Goal: Book appointment/travel/reservation

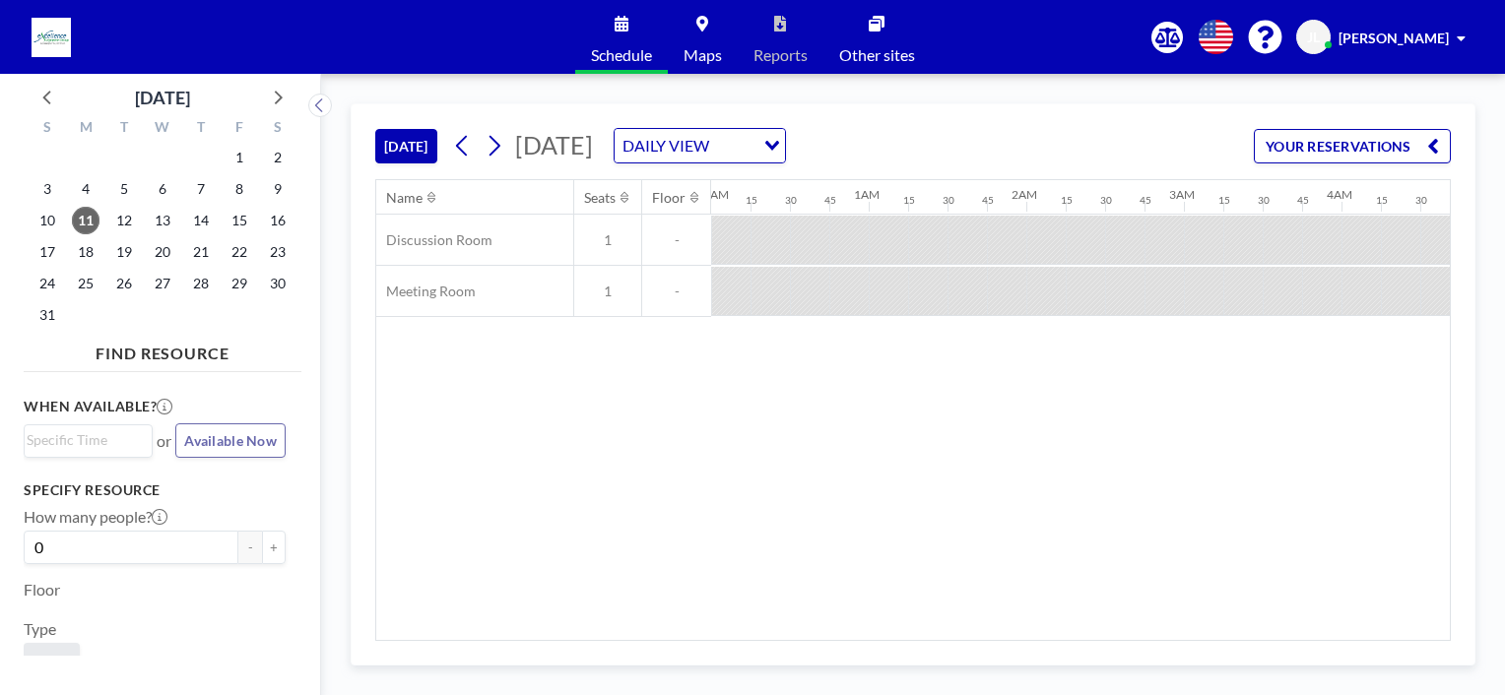
scroll to position [0, 2128]
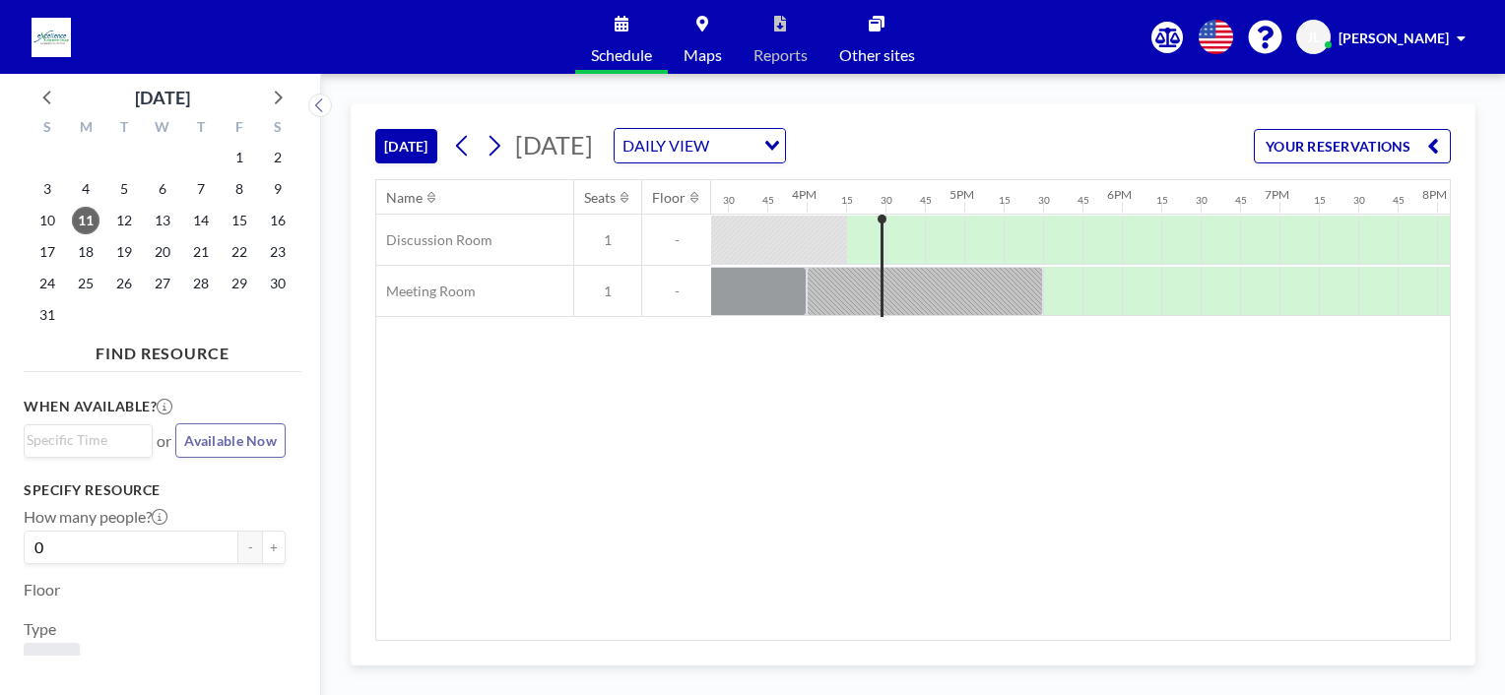
scroll to position [0, 2447]
click at [124, 223] on span "12" at bounding box center [124, 221] width 28 height 28
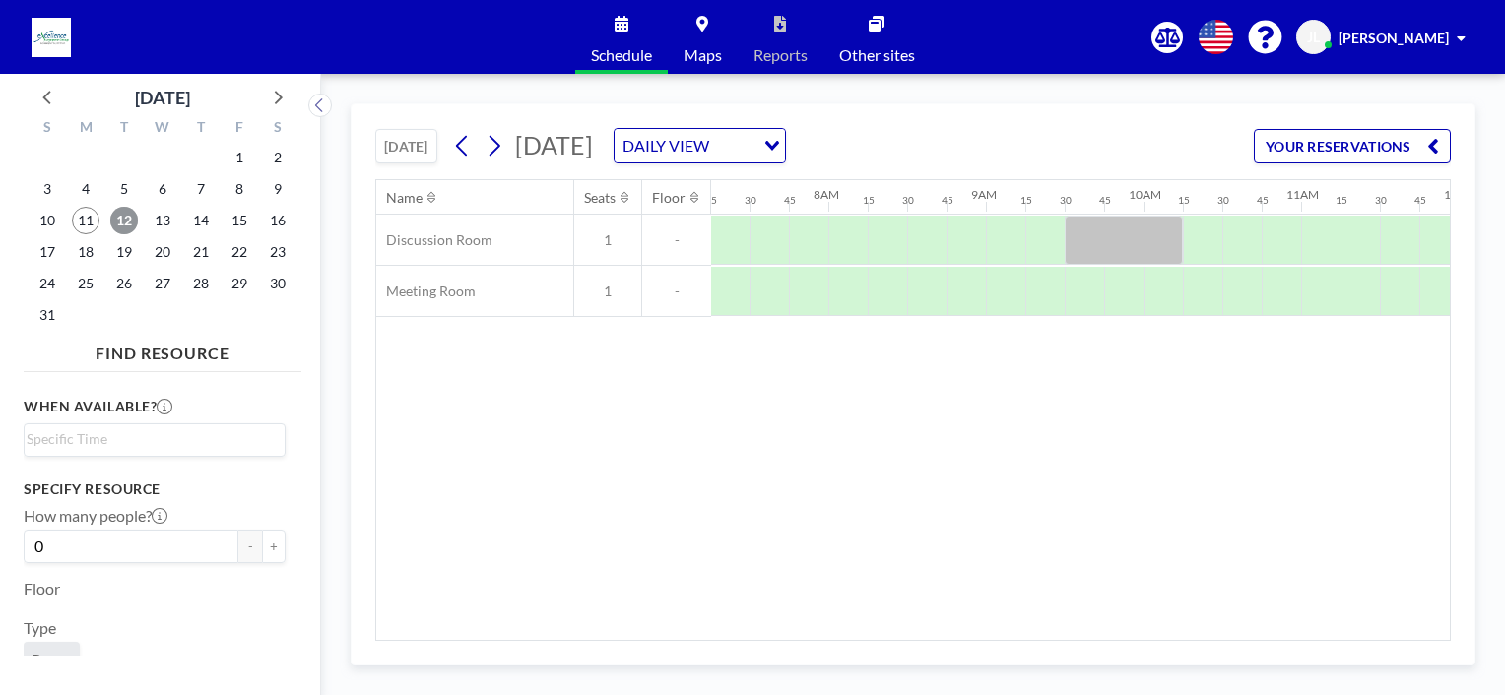
scroll to position [0, 1141]
click at [162, 218] on span "13" at bounding box center [163, 221] width 28 height 28
click at [199, 227] on span "14" at bounding box center [201, 221] width 28 height 28
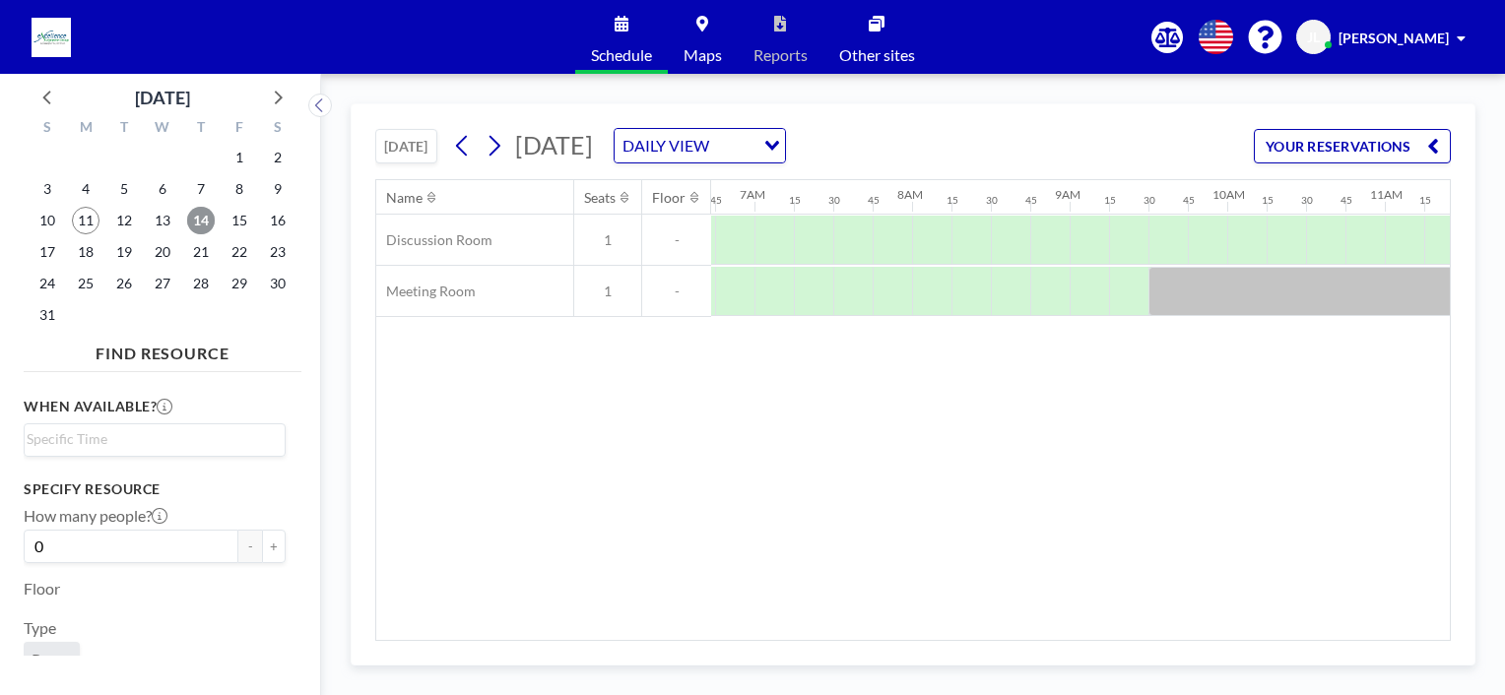
scroll to position [0, 1091]
click at [245, 224] on span "15" at bounding box center [240, 221] width 28 height 28
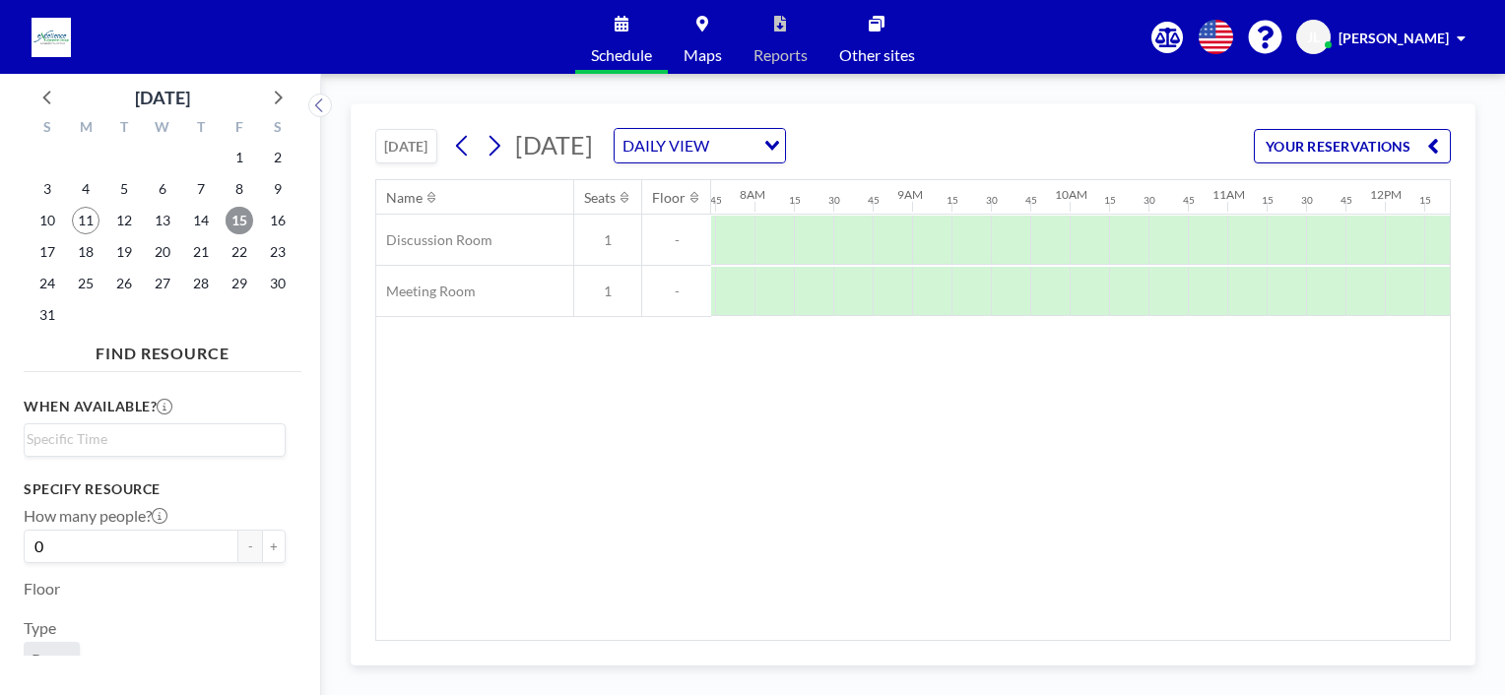
scroll to position [0, 1221]
click at [83, 253] on span "18" at bounding box center [86, 252] width 28 height 28
click at [127, 254] on span "19" at bounding box center [124, 252] width 28 height 28
click at [164, 257] on span "20" at bounding box center [163, 252] width 28 height 28
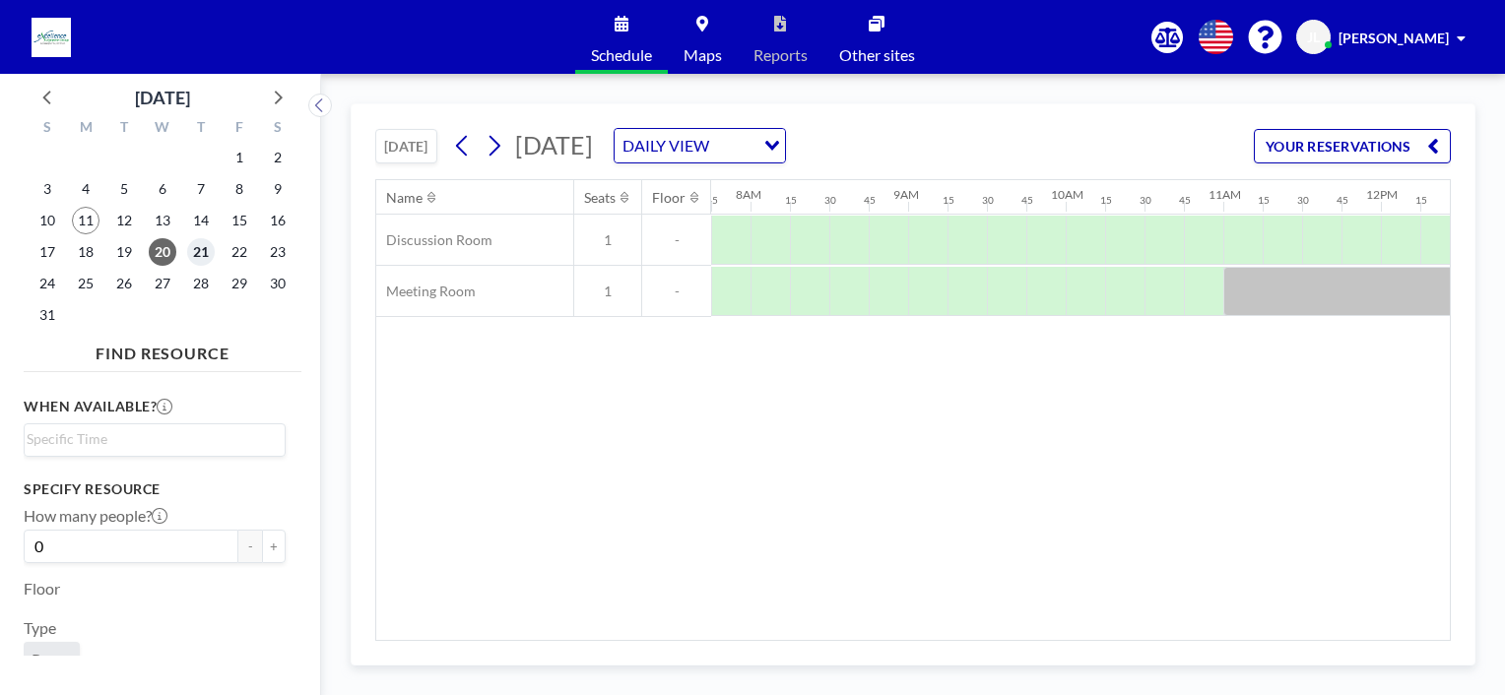
click at [203, 253] on span "21" at bounding box center [201, 252] width 28 height 28
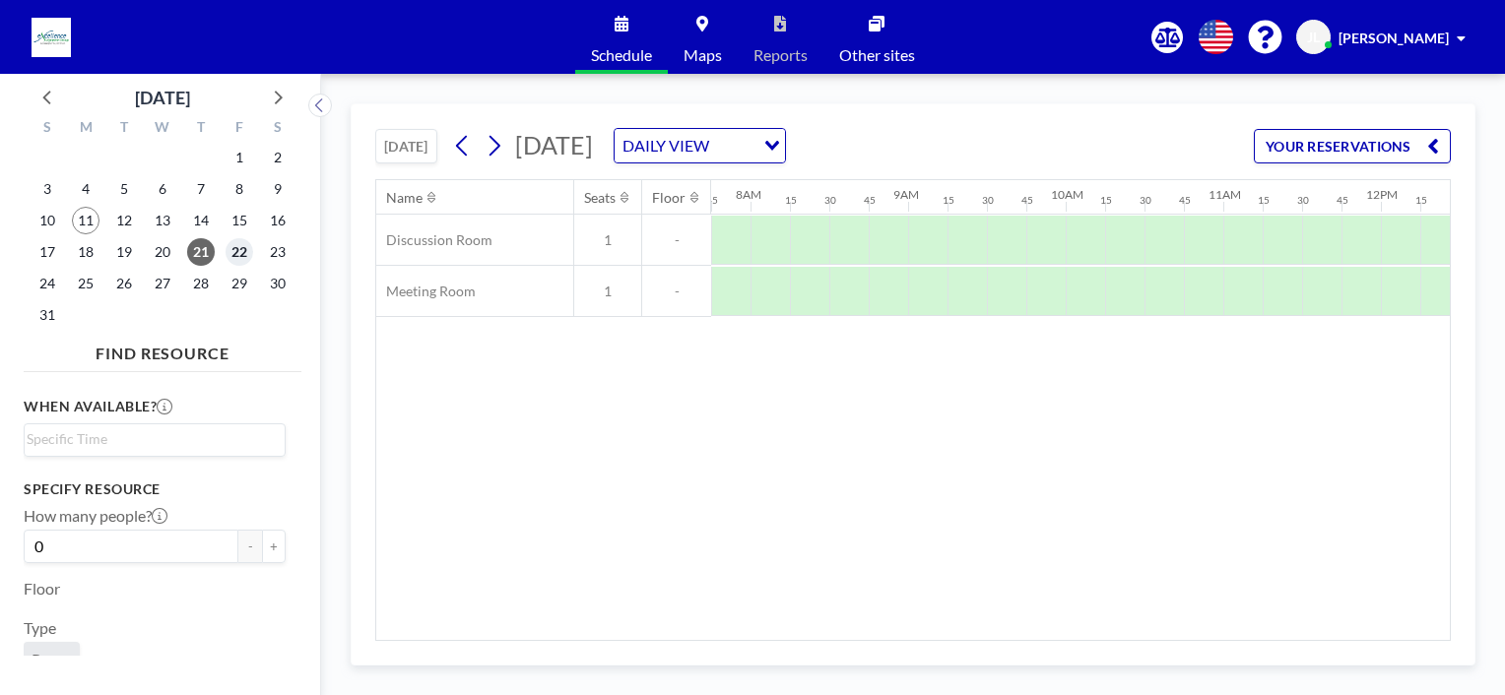
click at [239, 256] on span "22" at bounding box center [240, 252] width 28 height 28
click at [91, 285] on span "25" at bounding box center [86, 284] width 28 height 28
click at [120, 288] on span "26" at bounding box center [124, 284] width 28 height 28
click at [159, 287] on span "27" at bounding box center [163, 284] width 28 height 28
click at [203, 288] on span "28" at bounding box center [201, 284] width 28 height 28
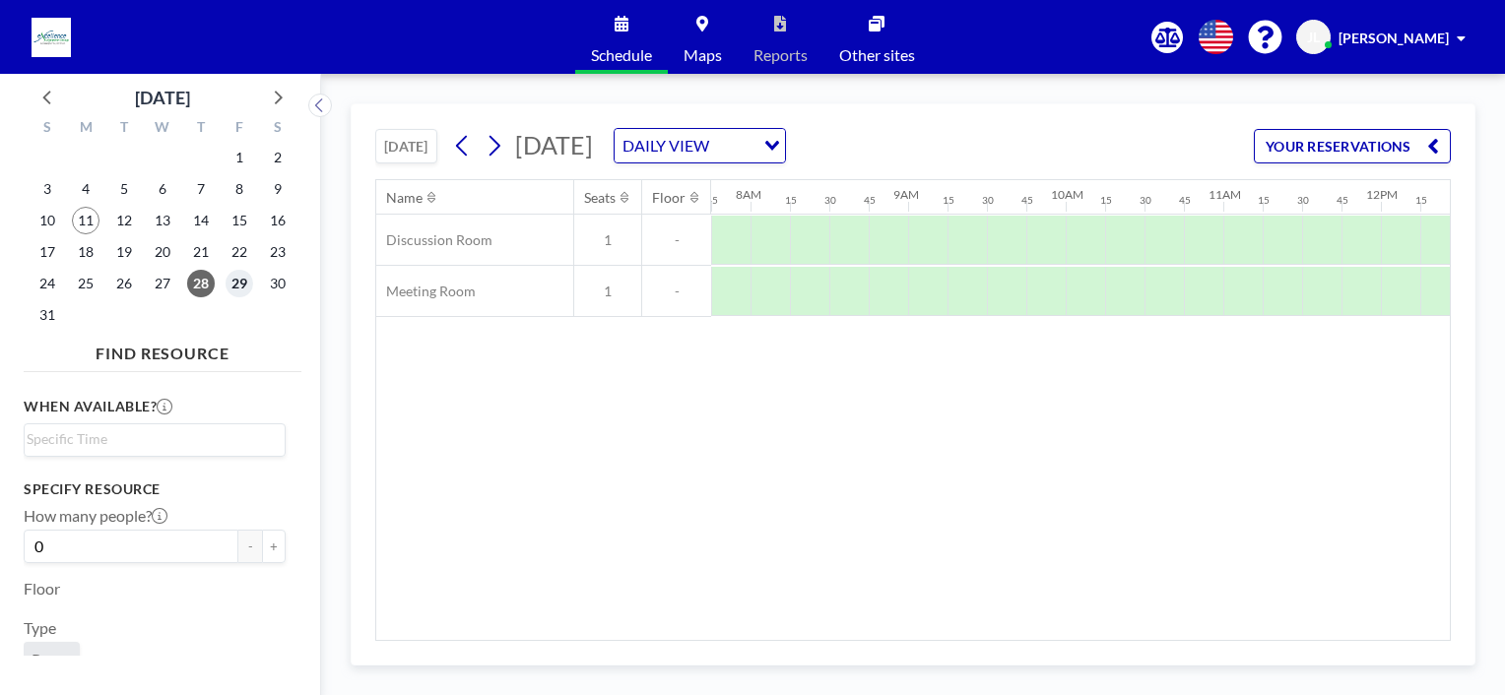
click at [232, 283] on span "29" at bounding box center [240, 284] width 28 height 28
click at [280, 98] on icon at bounding box center [279, 98] width 8 height 14
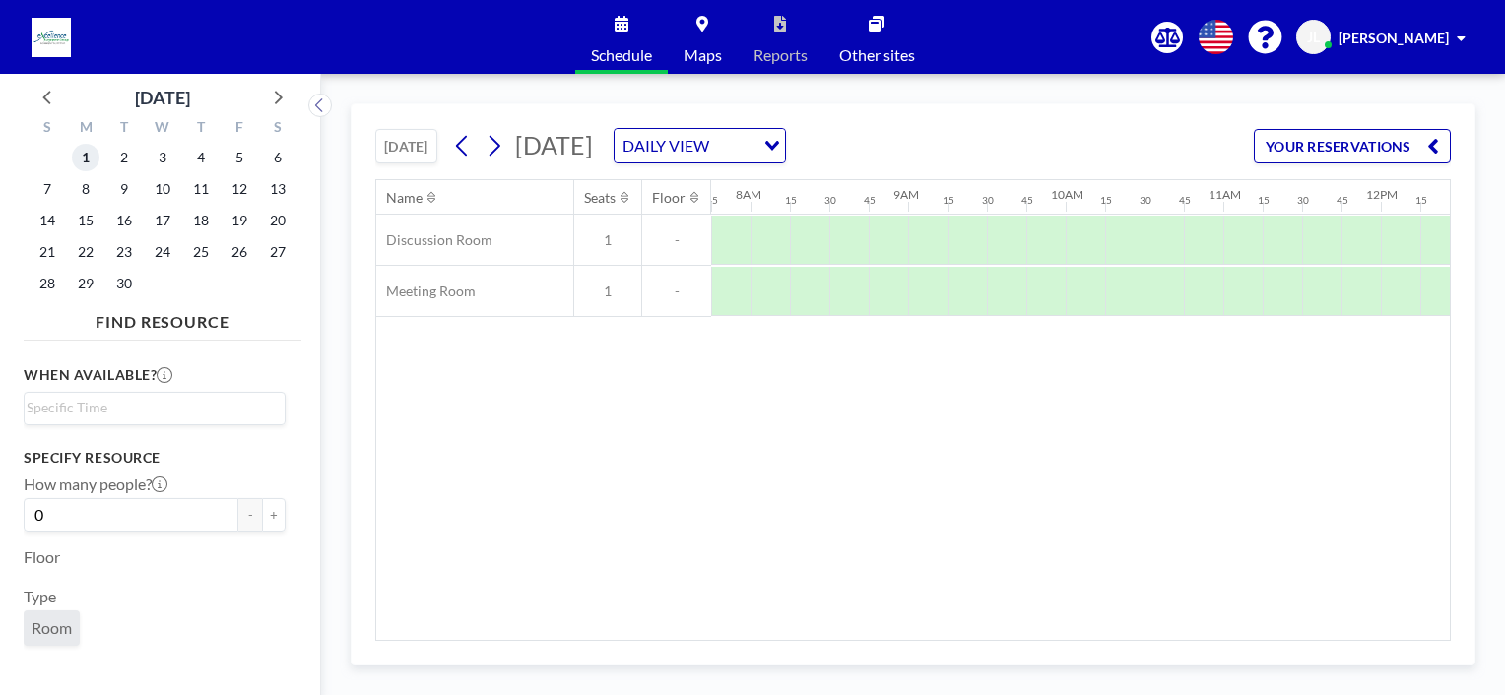
click at [90, 164] on span "1" at bounding box center [86, 158] width 28 height 28
click at [138, 161] on div "2" at bounding box center [124, 158] width 38 height 32
click at [128, 163] on span "2" at bounding box center [124, 158] width 28 height 28
click at [48, 99] on icon at bounding box center [48, 97] width 26 height 26
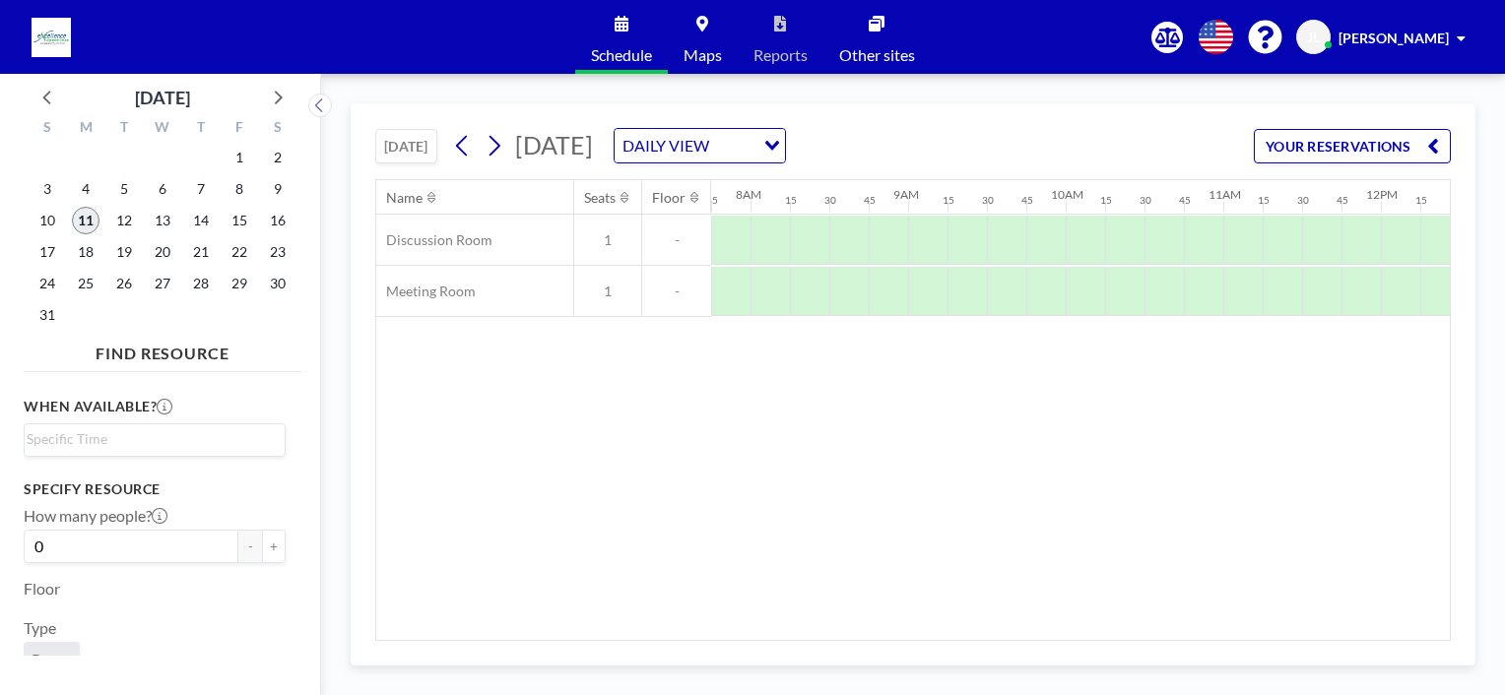
click at [85, 224] on span "11" at bounding box center [86, 221] width 28 height 28
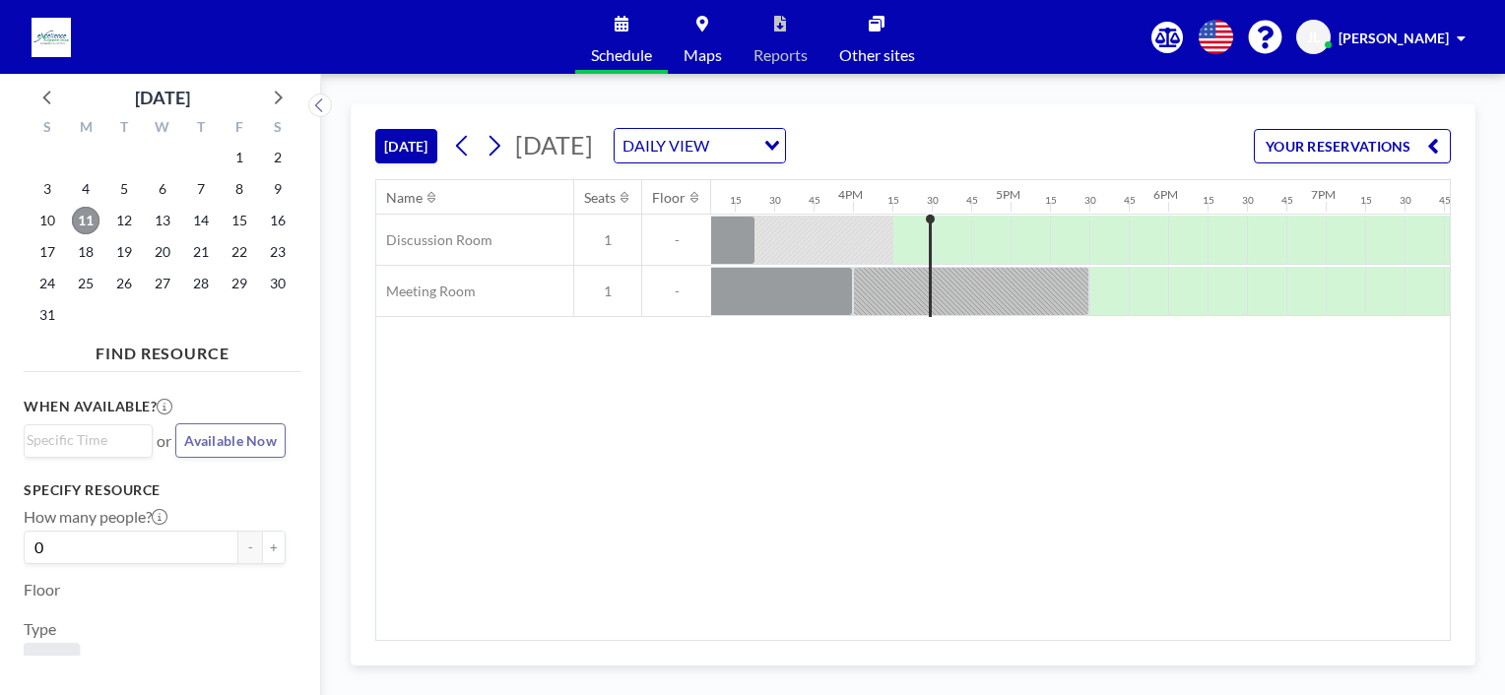
scroll to position [0, 2522]
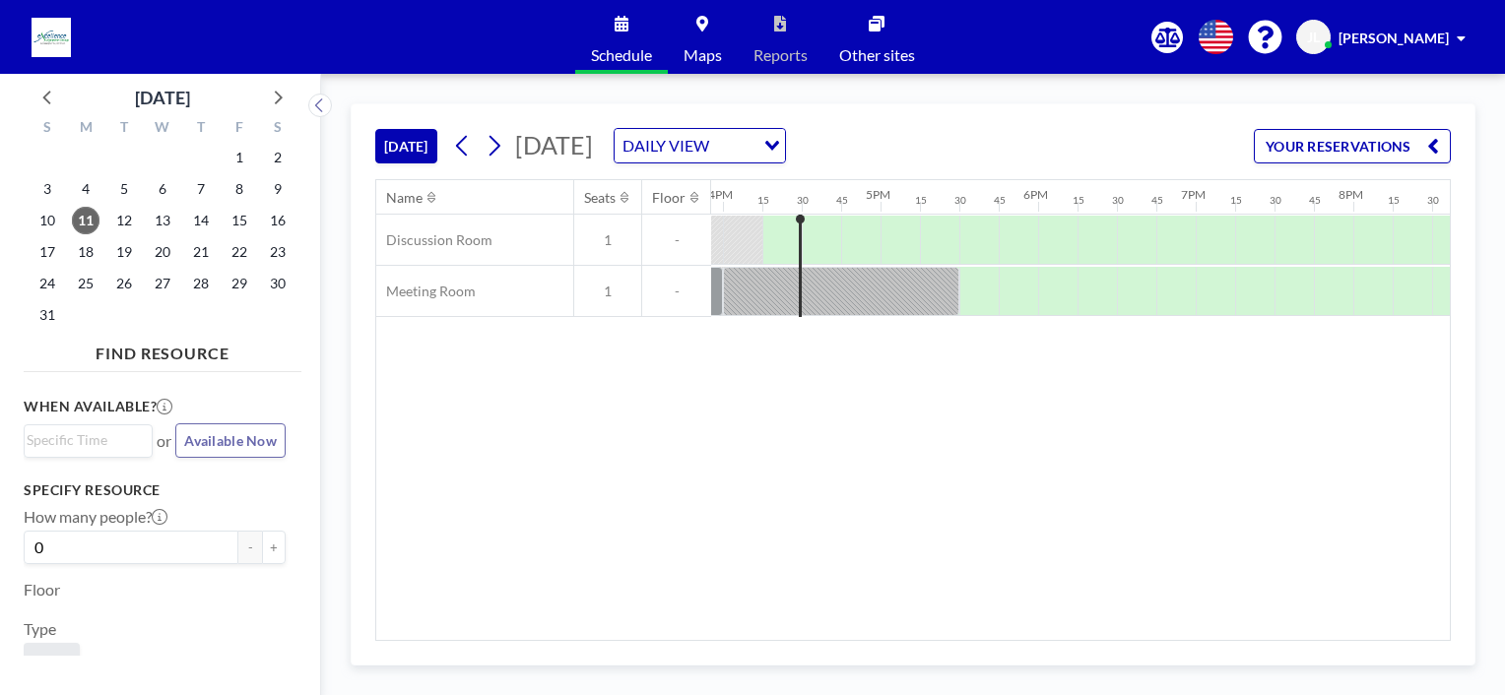
scroll to position [0, 2522]
